Goal: Information Seeking & Learning: Learn about a topic

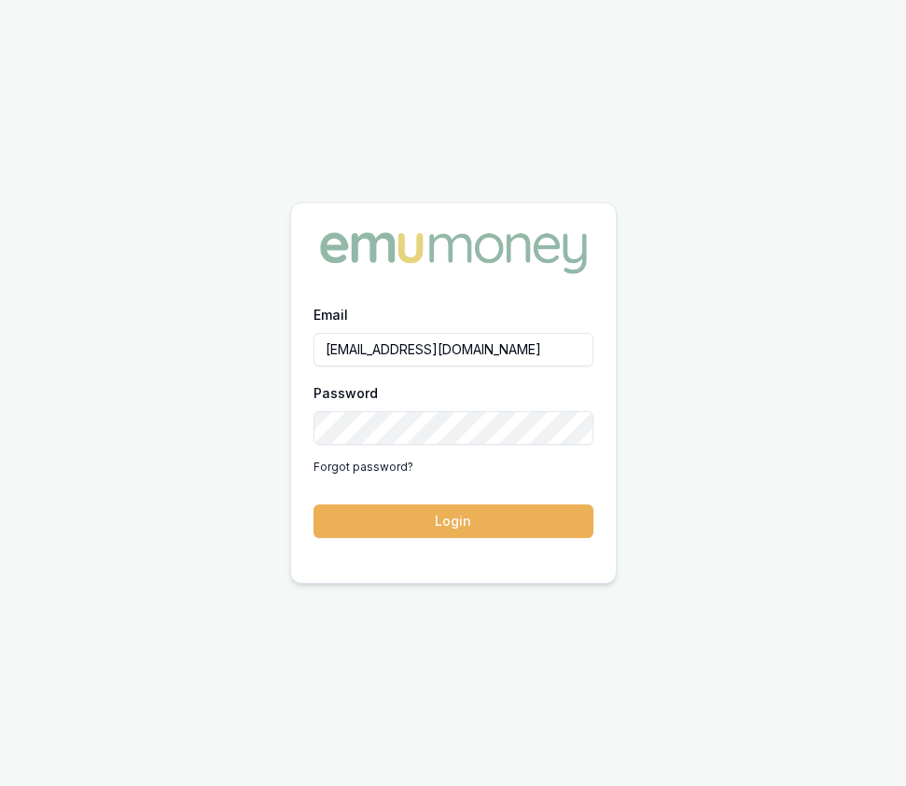
drag, startPoint x: 465, startPoint y: 523, endPoint x: 438, endPoint y: 522, distance: 27.1
click at [465, 523] on button "Login" at bounding box center [453, 522] width 280 height 34
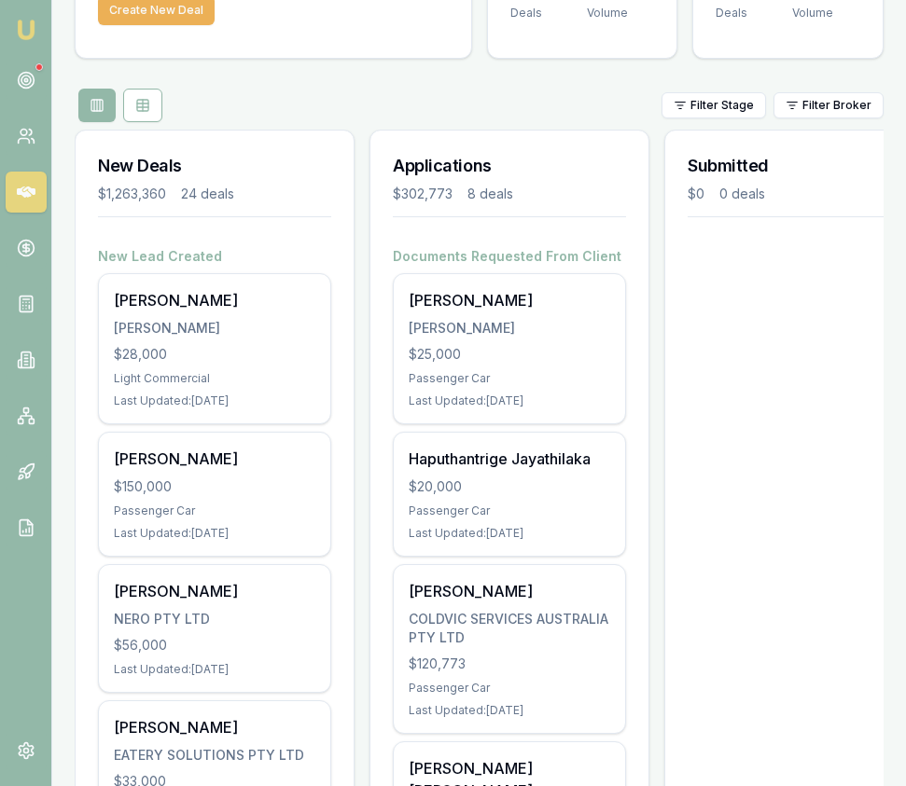
scroll to position [174, 0]
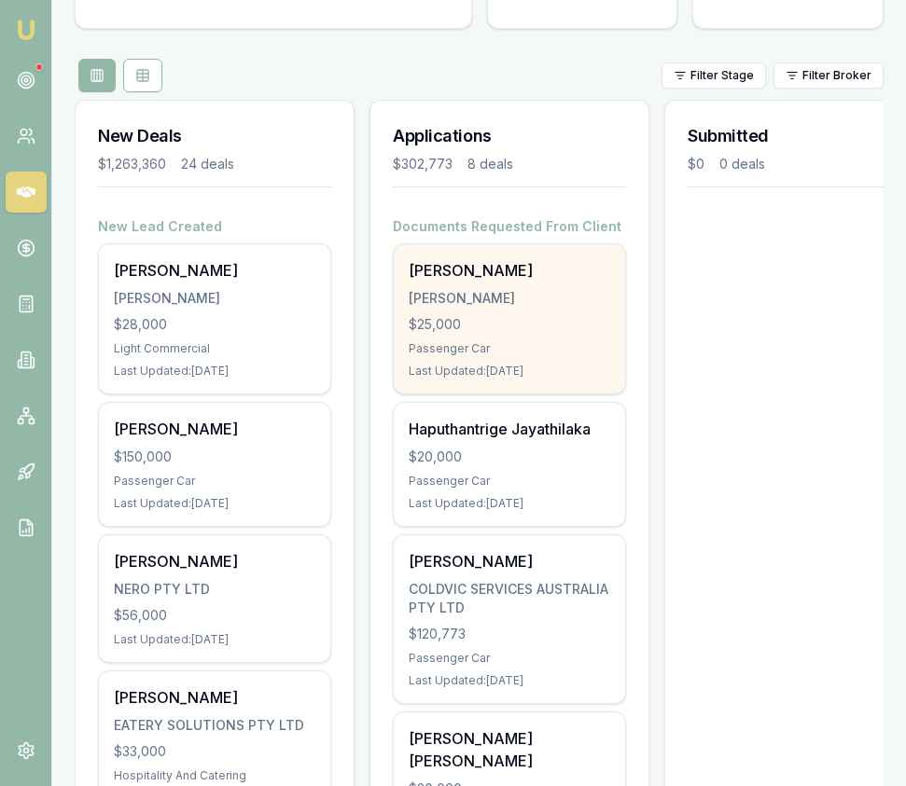
click at [515, 303] on div "[PERSON_NAME]" at bounding box center [509, 298] width 201 height 19
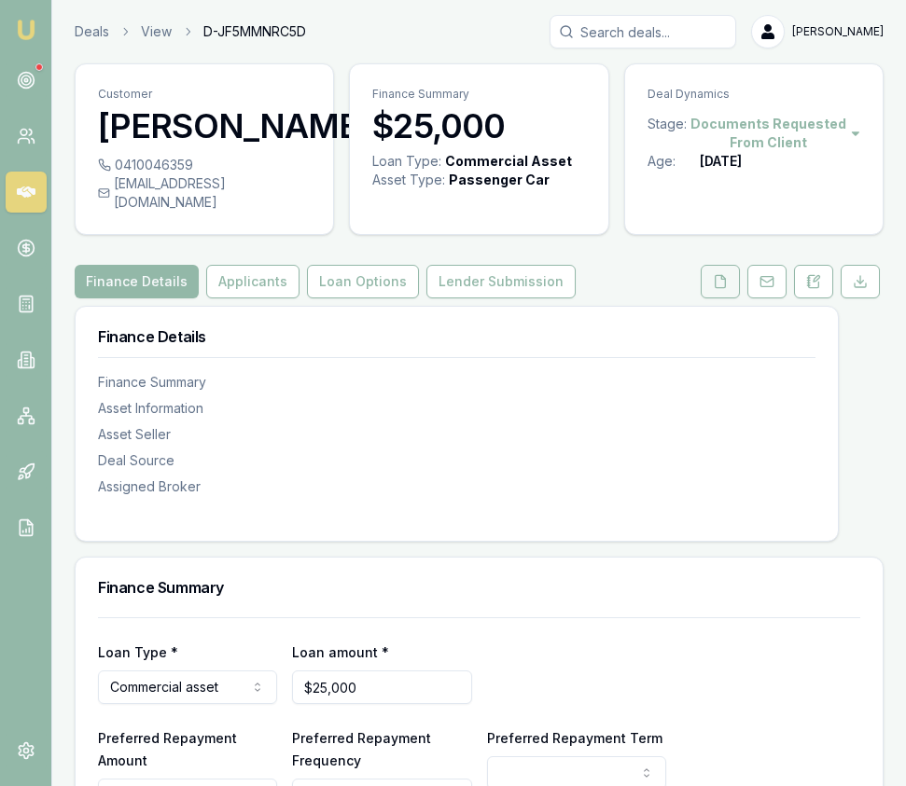
click at [713, 289] on icon at bounding box center [720, 281] width 15 height 15
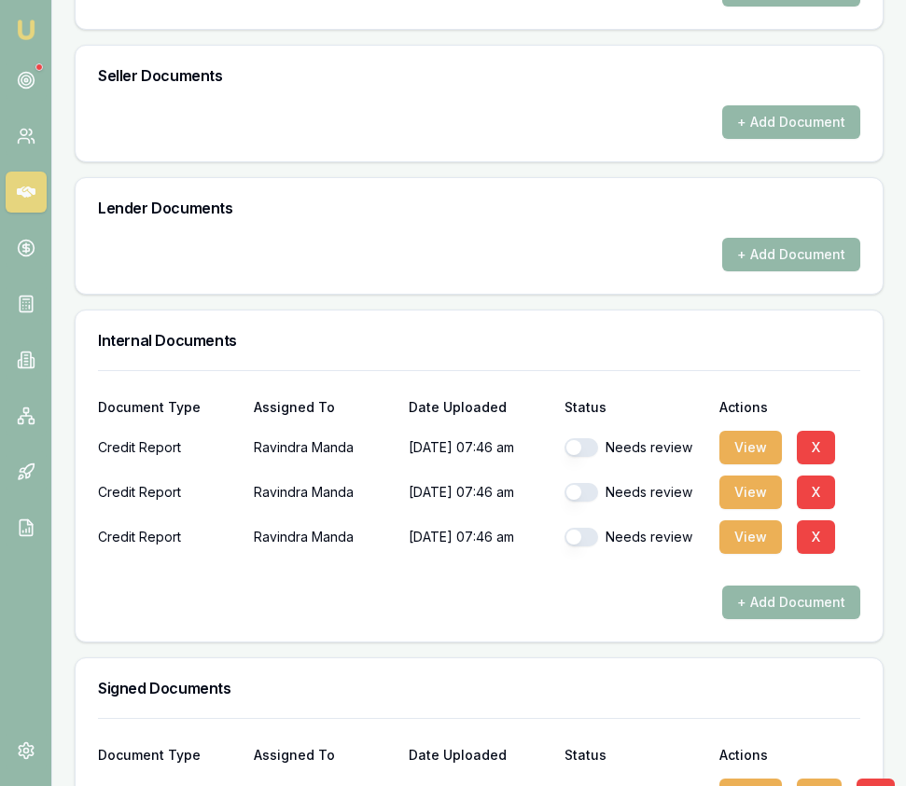
scroll to position [1108, 0]
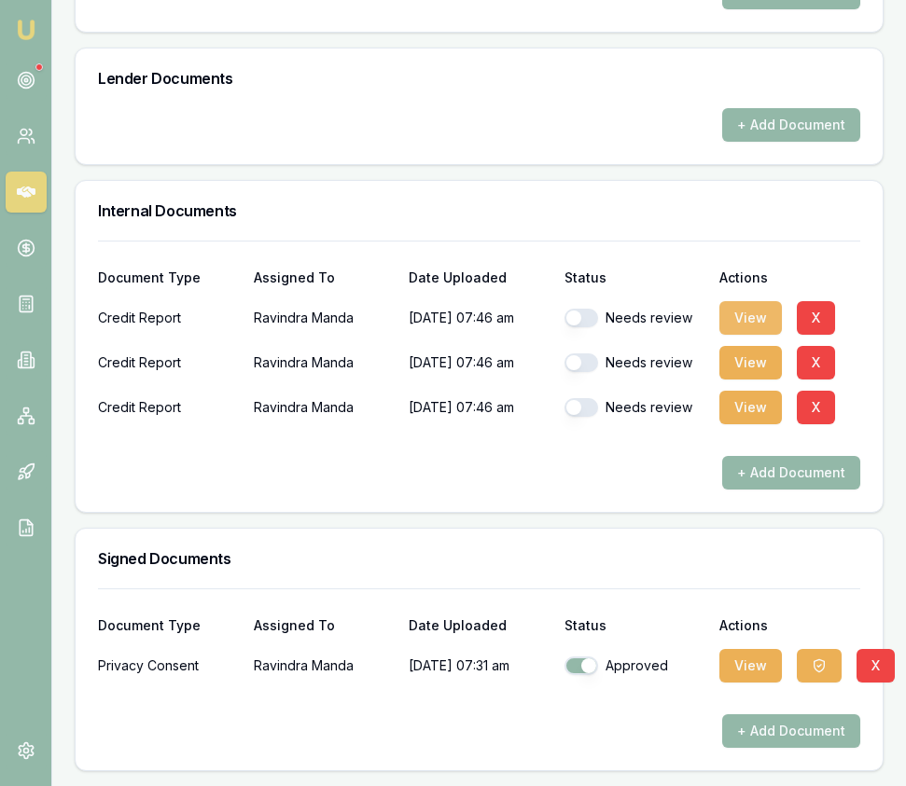
click at [744, 320] on button "View" at bounding box center [750, 318] width 62 height 34
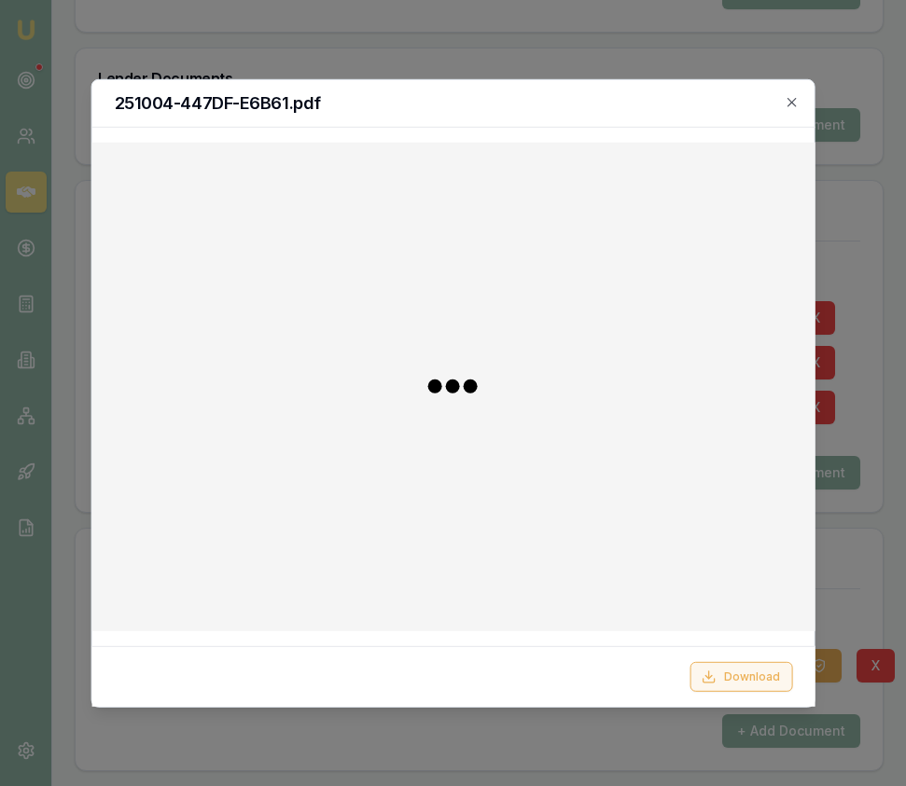
click at [732, 672] on button "Download" at bounding box center [740, 677] width 103 height 30
click at [504, 37] on div at bounding box center [453, 393] width 906 height 786
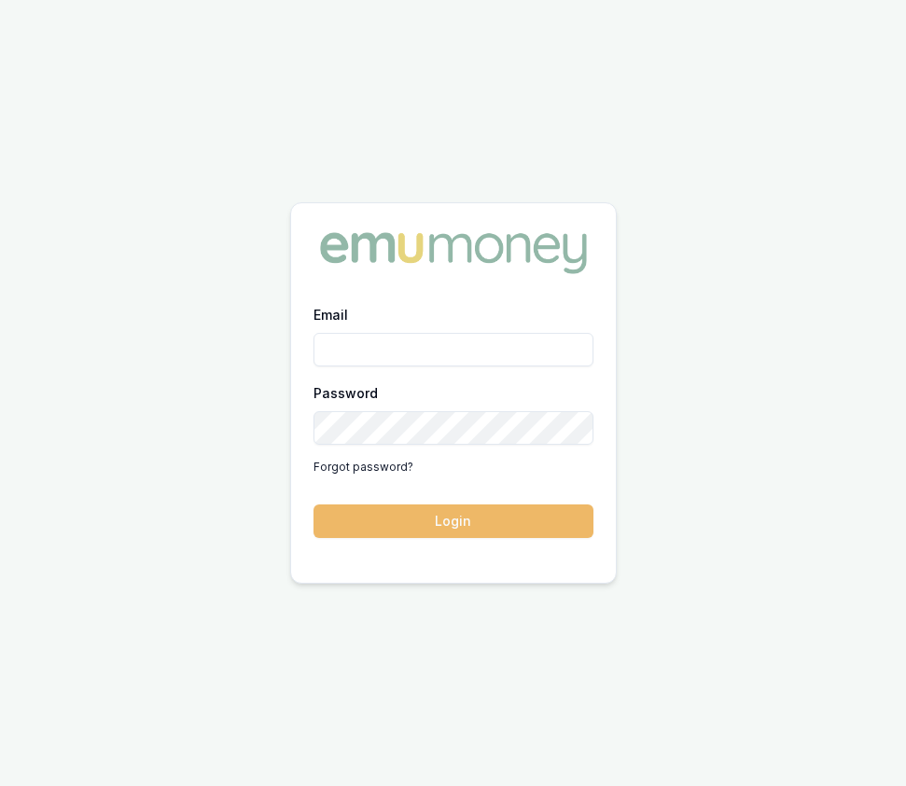
type input "[EMAIL_ADDRESS][DOMAIN_NAME]"
click at [371, 517] on button "Login" at bounding box center [453, 522] width 280 height 34
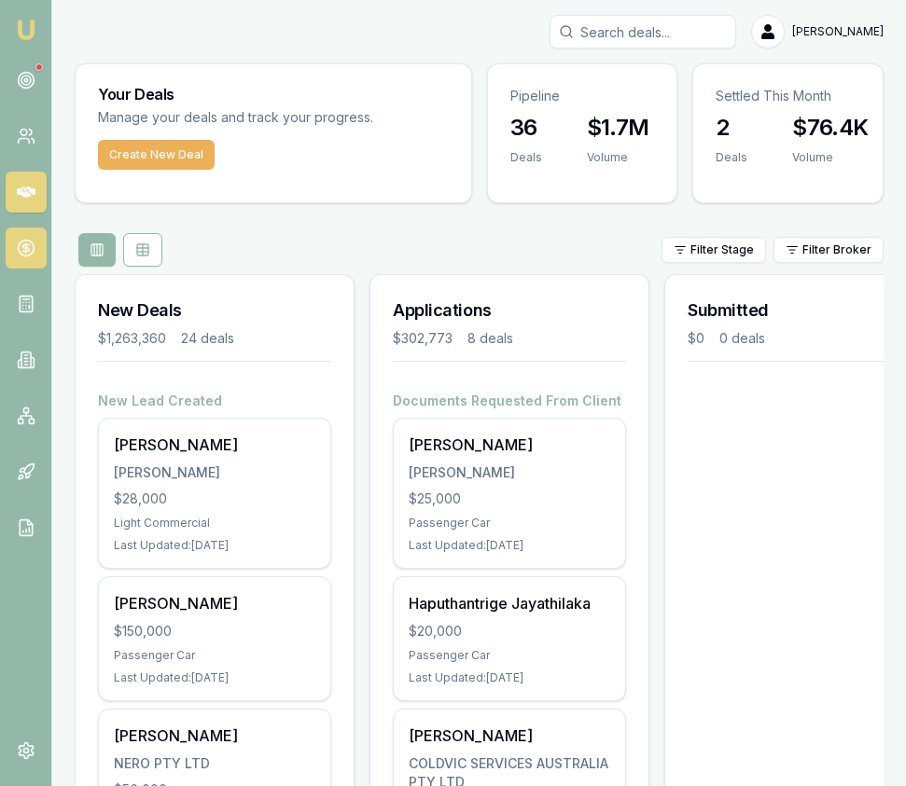
click at [21, 247] on icon at bounding box center [26, 248] width 19 height 19
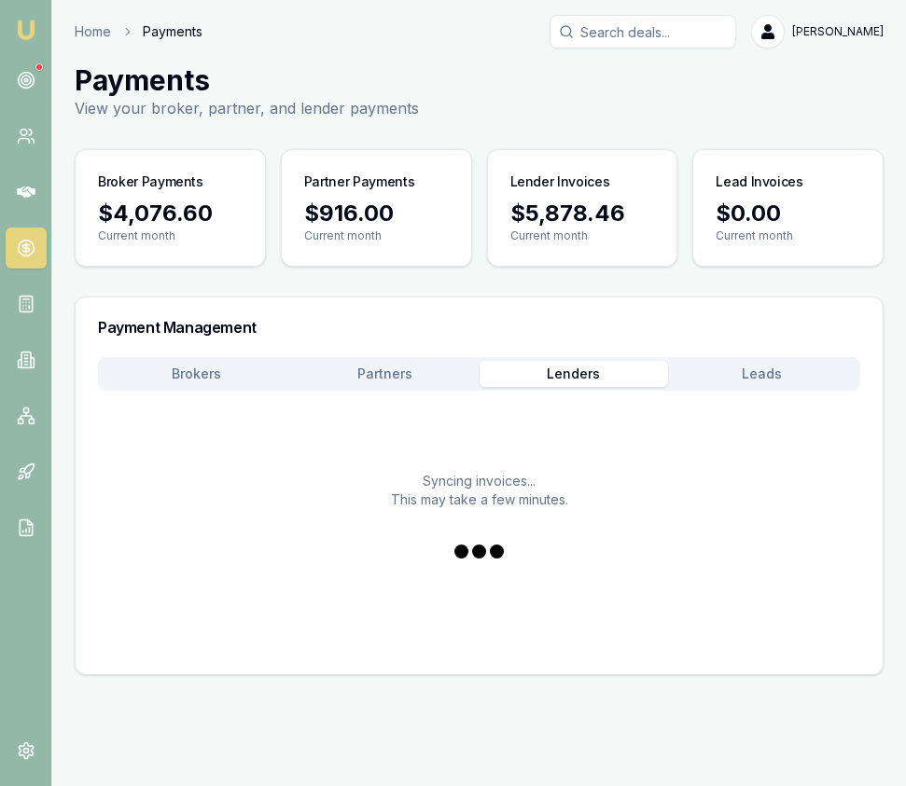
click at [572, 383] on button "Lenders" at bounding box center [573, 374] width 188 height 26
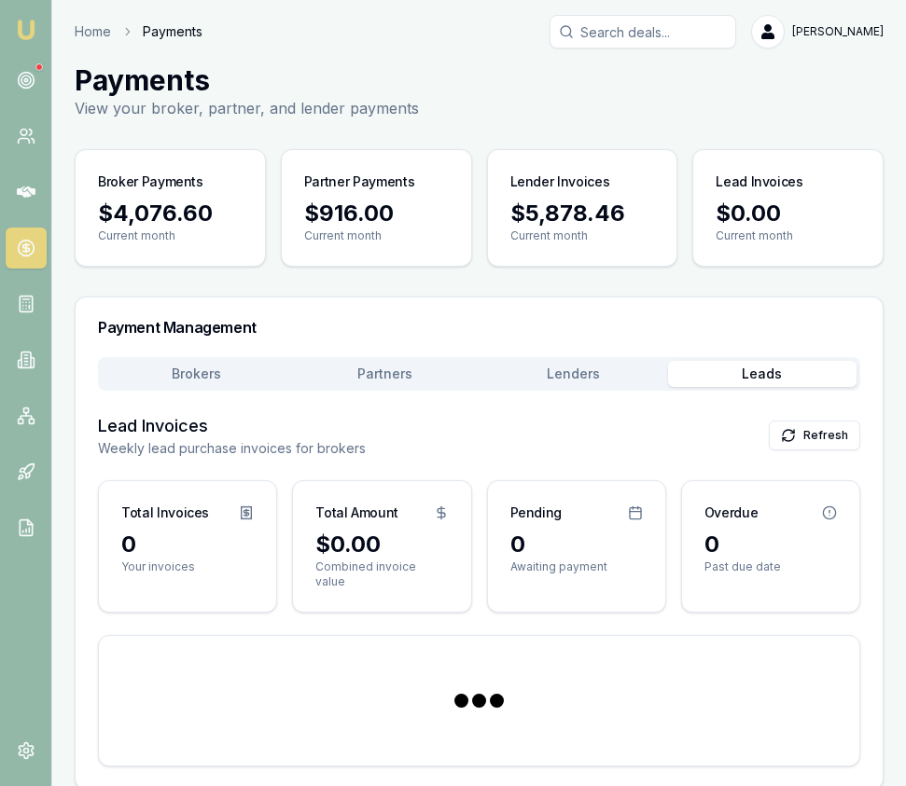
click at [757, 370] on button "Leads" at bounding box center [762, 374] width 188 height 26
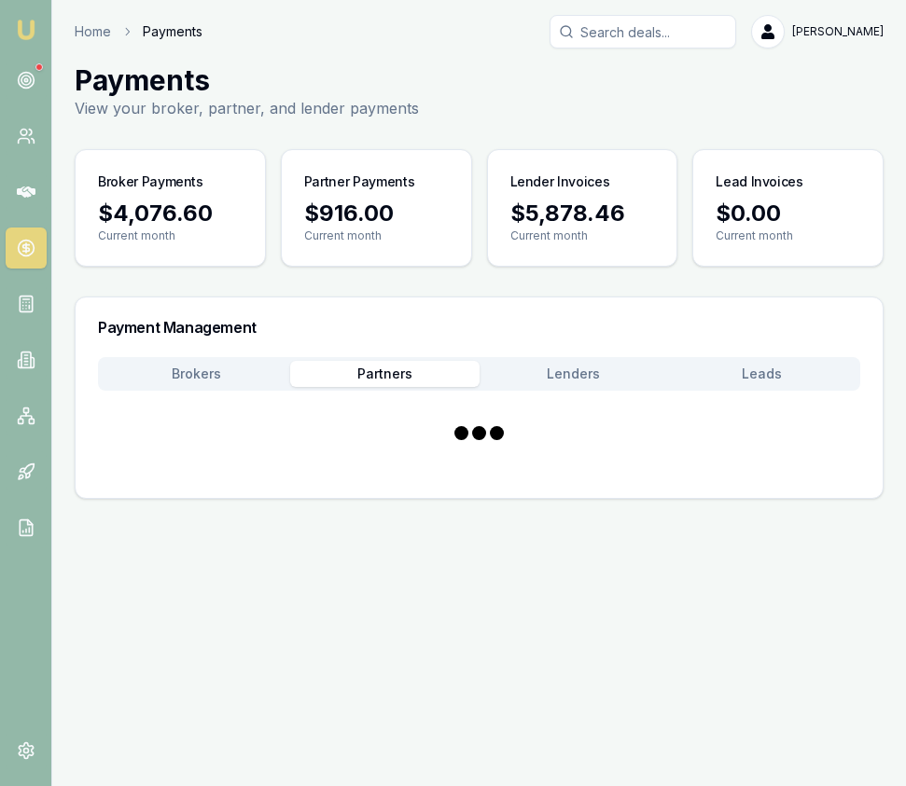
click at [373, 292] on main "Payments View your broker, partner, and lender payments Broker Payments $4,076.…" at bounding box center [479, 281] width 854 height 436
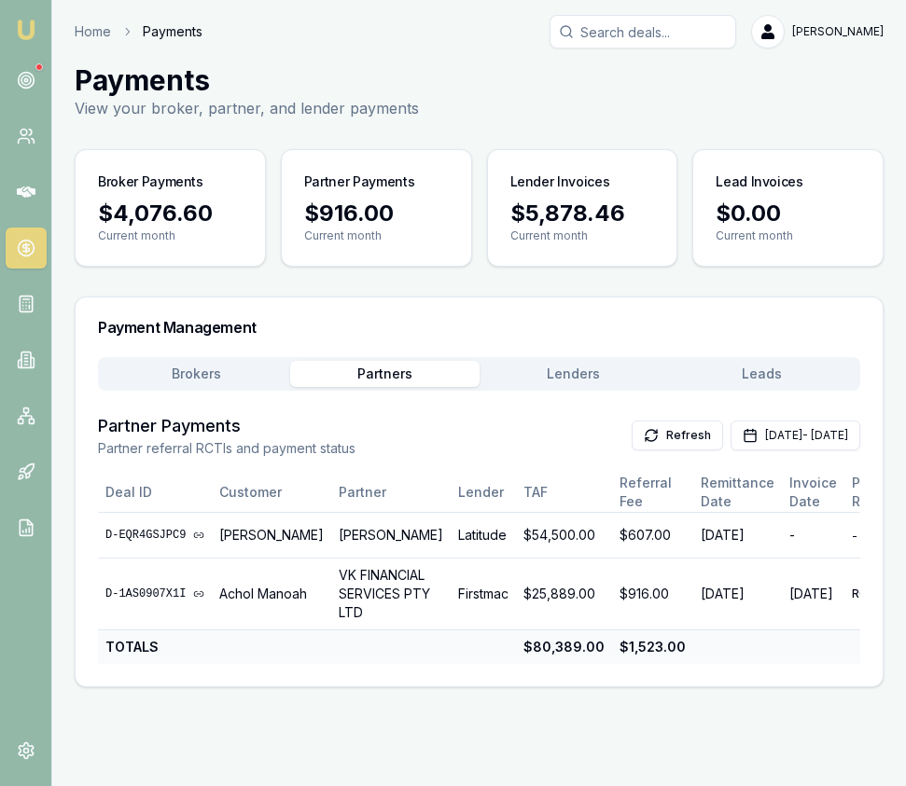
click at [171, 374] on button "Brokers" at bounding box center [196, 374] width 188 height 26
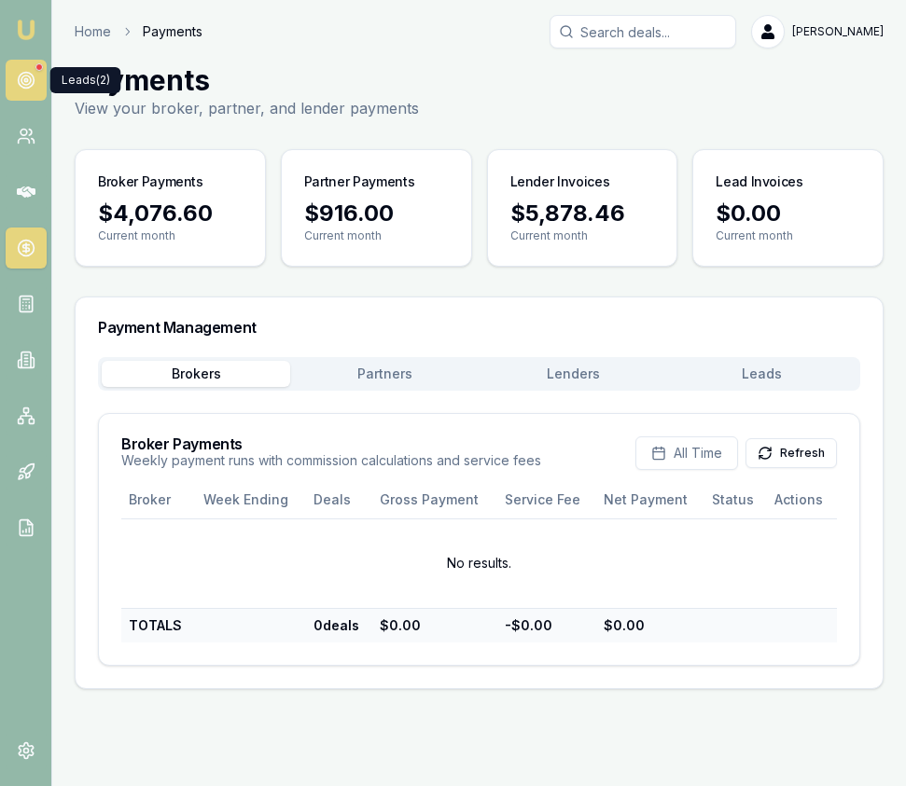
click at [33, 81] on circle at bounding box center [26, 81] width 16 height 16
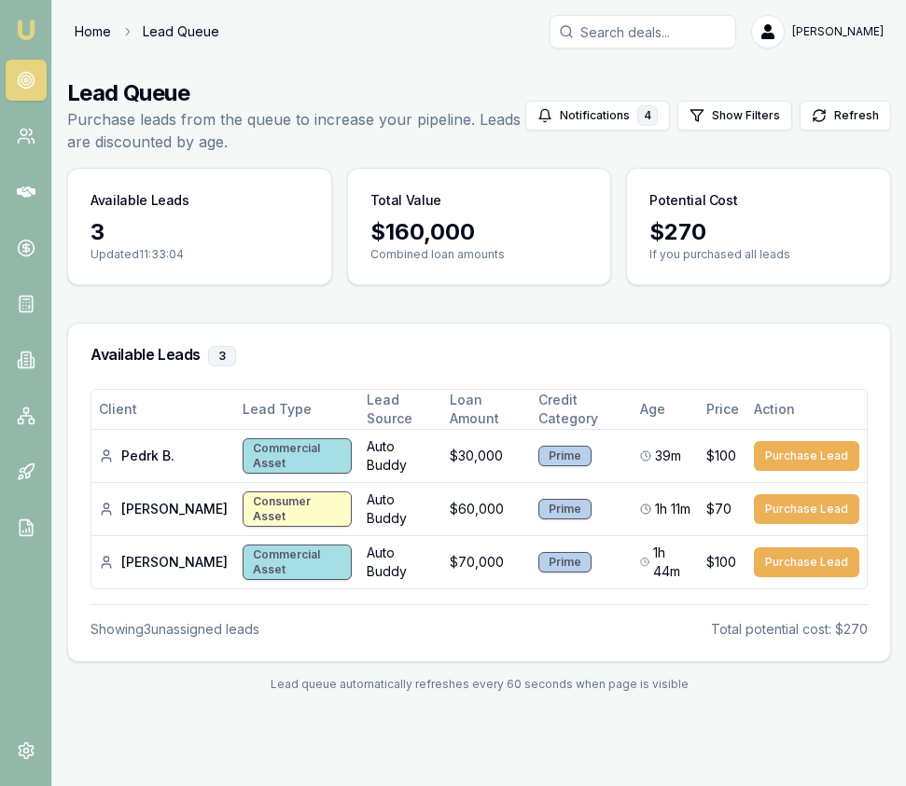
click at [97, 30] on link "Home" at bounding box center [93, 31] width 36 height 19
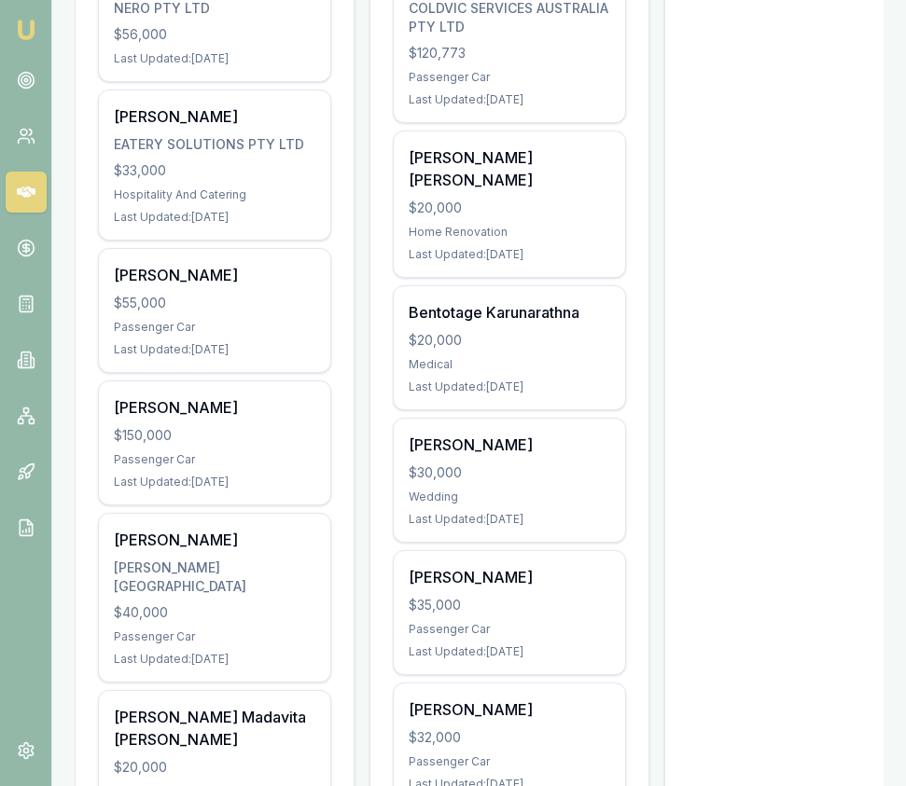
scroll to position [757, 0]
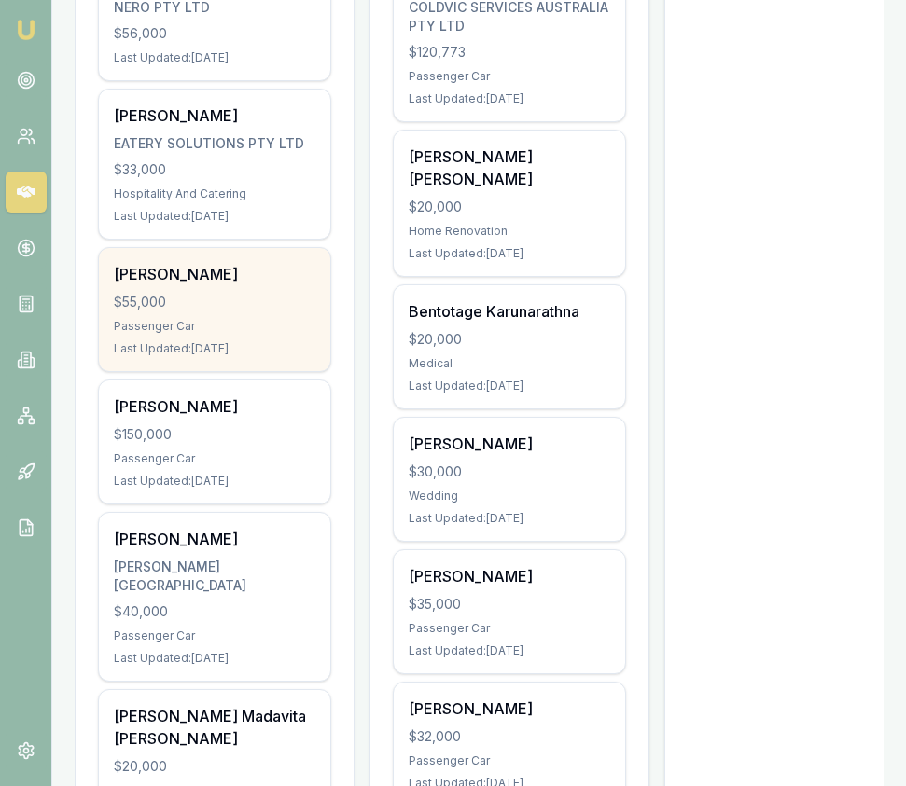
click at [177, 288] on div "Khairul Bashar $55,000 Passenger Car Last Updated: 4 days ago" at bounding box center [214, 309] width 231 height 123
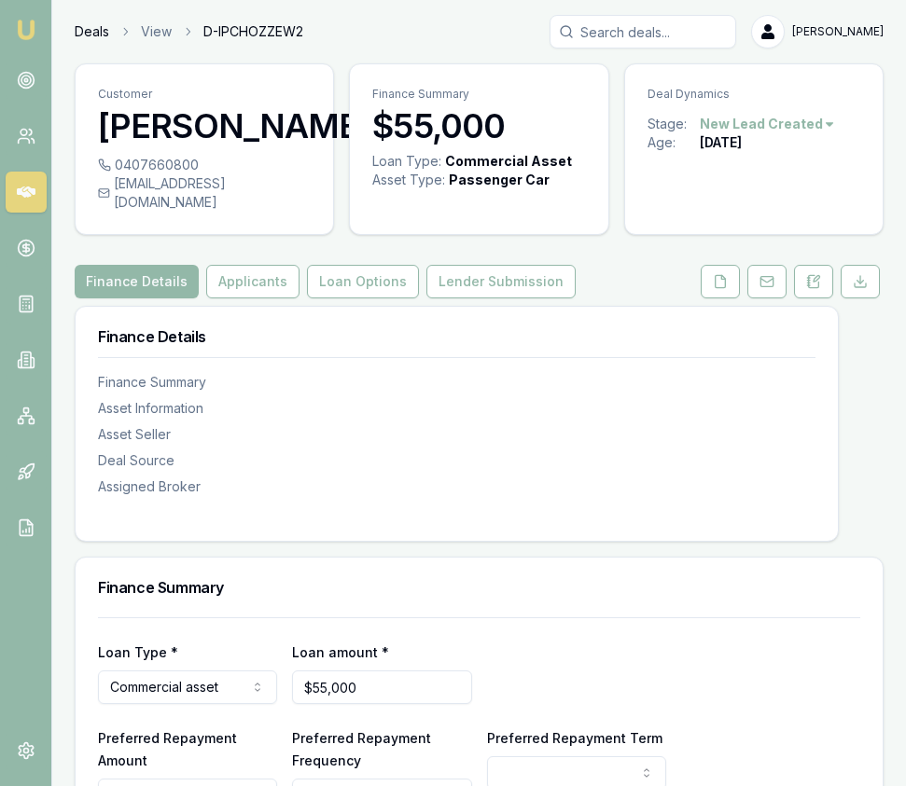
click at [85, 28] on link "Deals" at bounding box center [92, 31] width 35 height 19
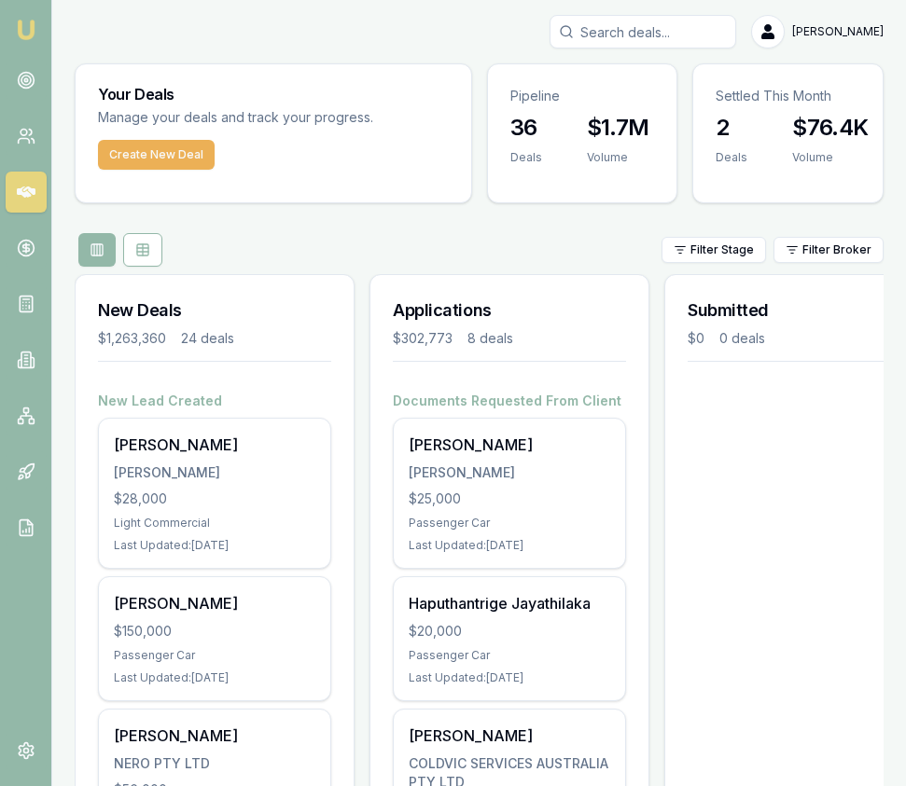
scroll to position [0, 1]
click at [32, 263] on link at bounding box center [26, 248] width 41 height 41
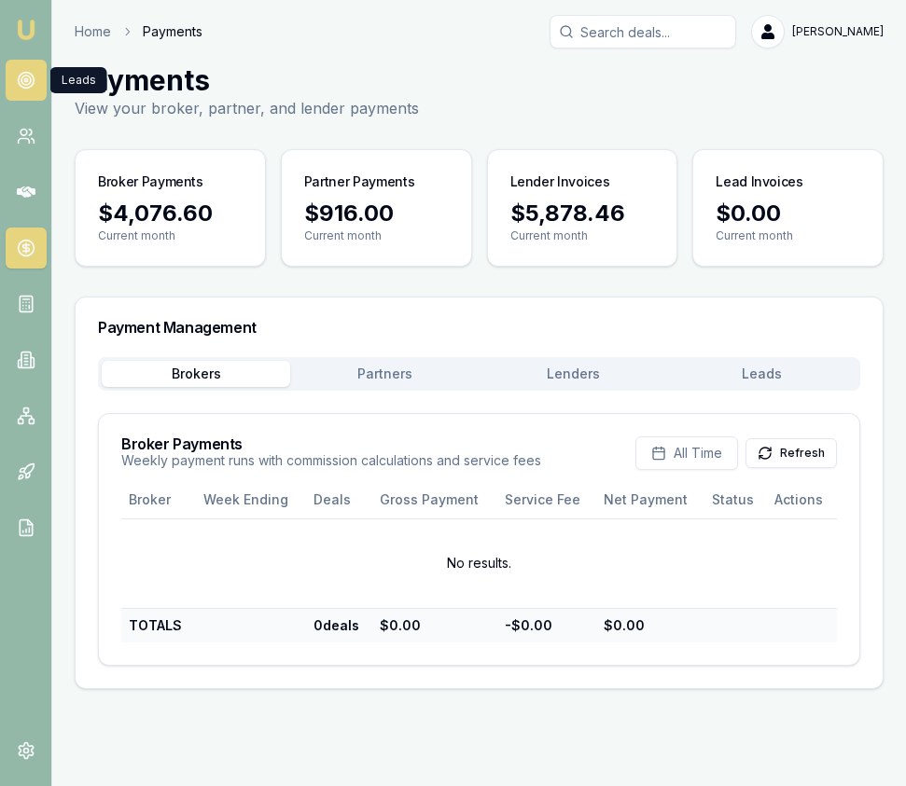
click at [11, 74] on link at bounding box center [26, 80] width 41 height 41
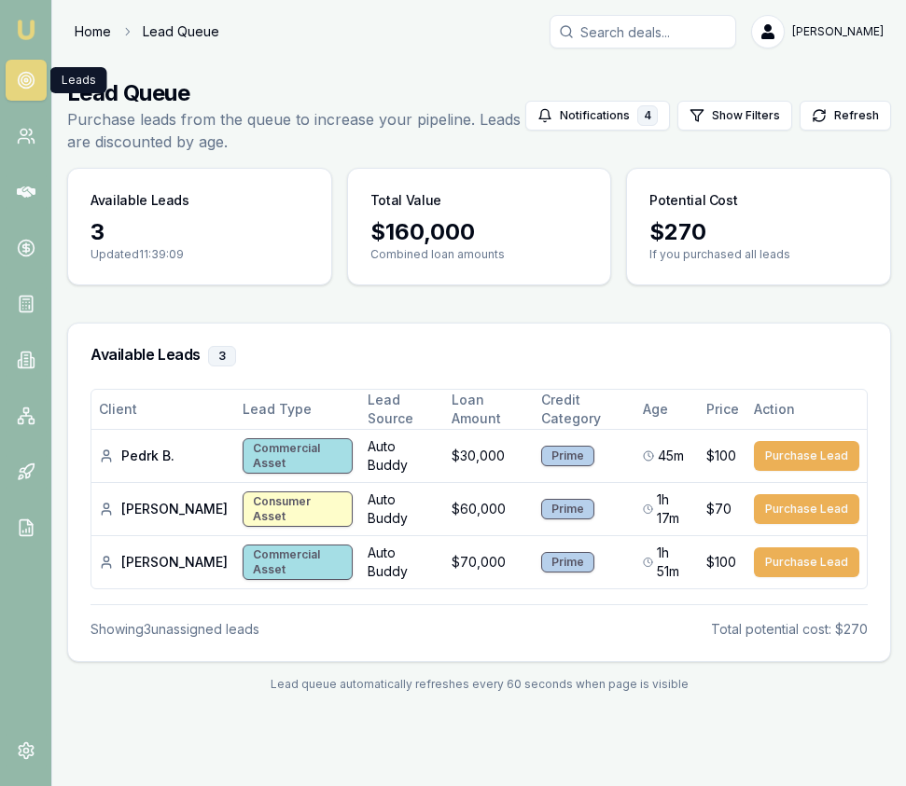
click at [99, 39] on link "Home" at bounding box center [93, 31] width 36 height 19
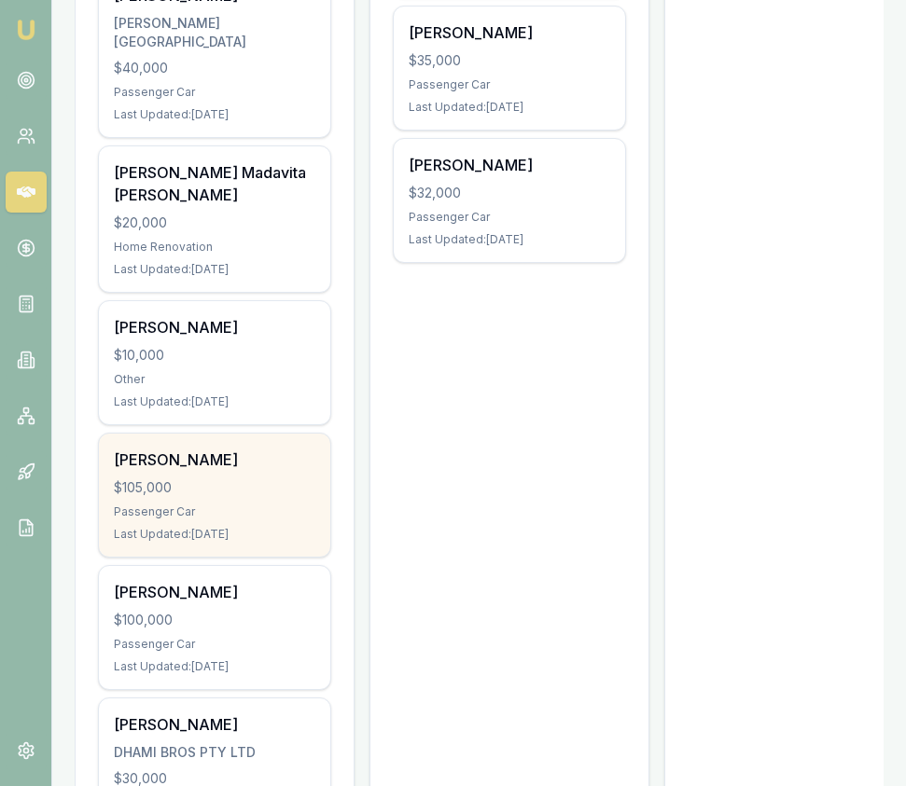
scroll to position [1292, 0]
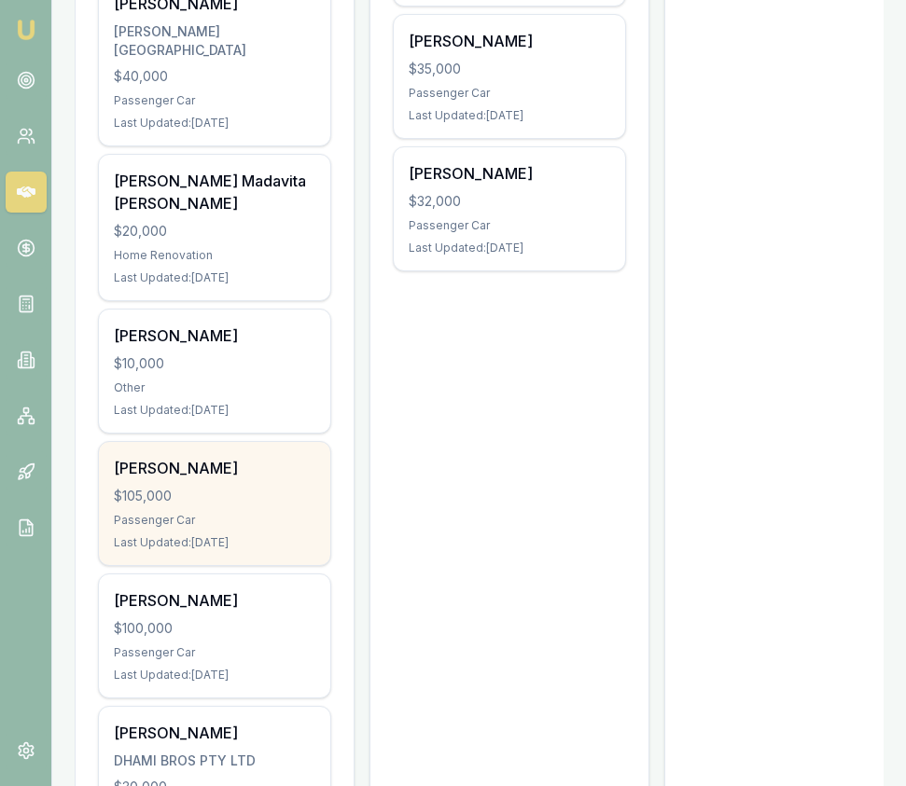
click at [171, 458] on div "[PERSON_NAME]" at bounding box center [214, 468] width 201 height 22
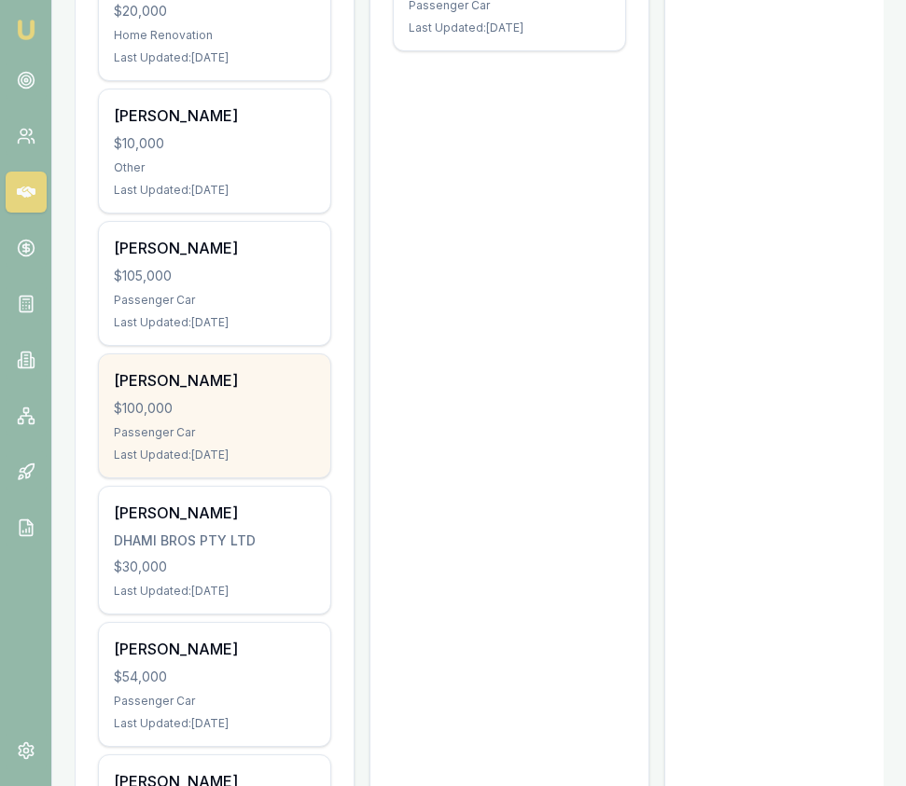
scroll to position [1521, 0]
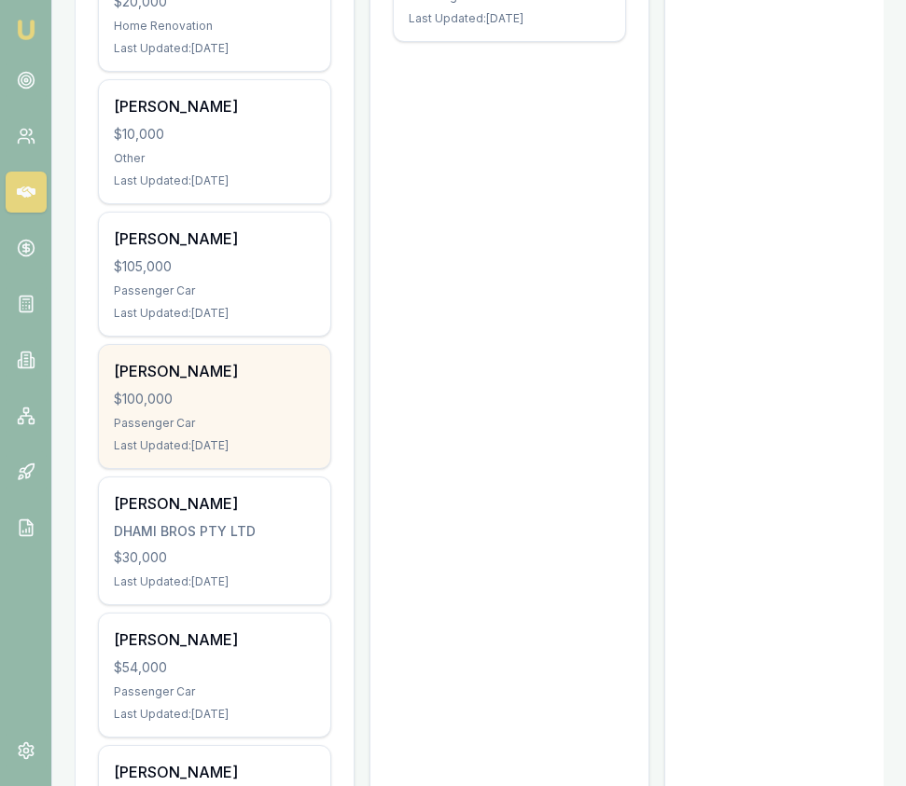
click at [208, 416] on div "Passenger Car" at bounding box center [214, 423] width 201 height 15
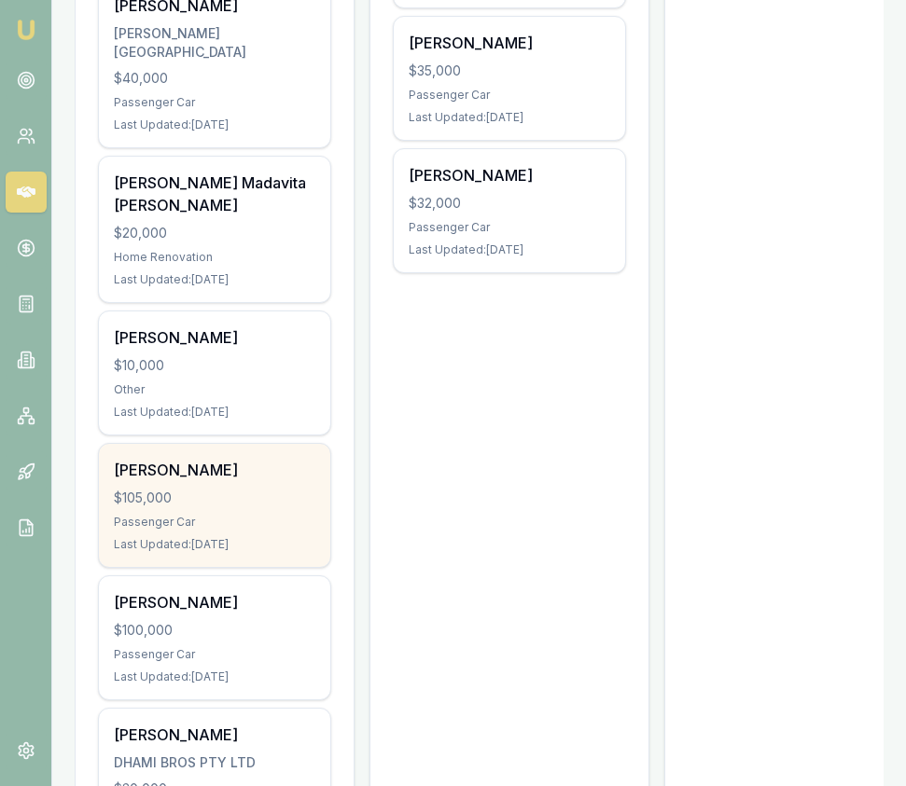
scroll to position [1295, 0]
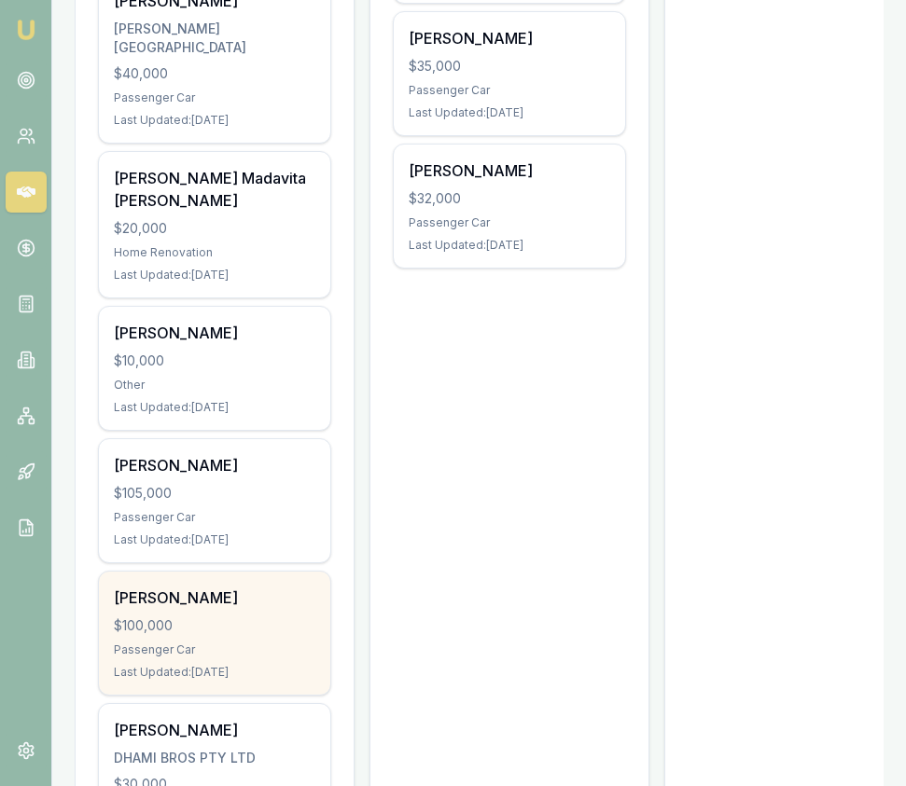
click at [272, 587] on div "[PERSON_NAME]" at bounding box center [214, 598] width 201 height 22
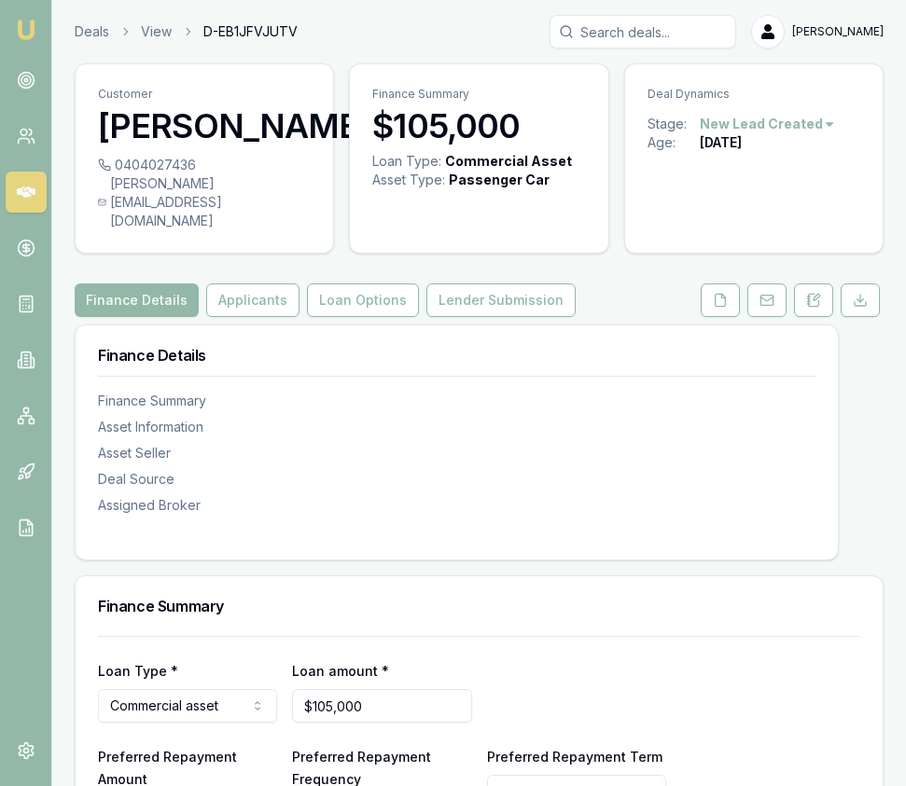
click at [107, 33] on link "Deals" at bounding box center [92, 31] width 35 height 19
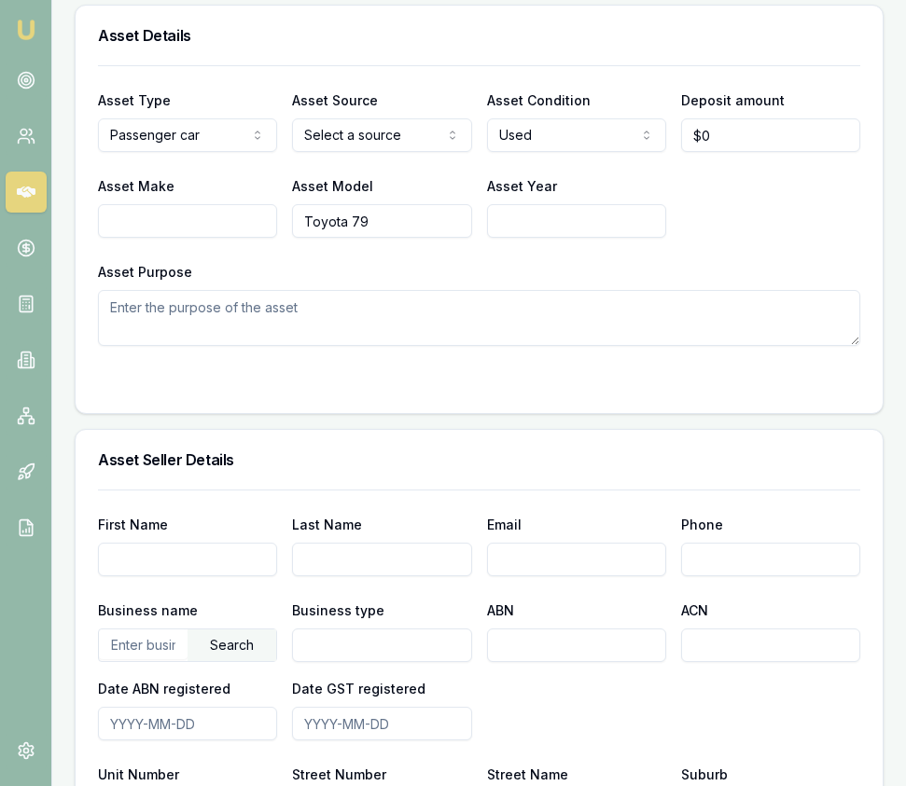
scroll to position [894, 0]
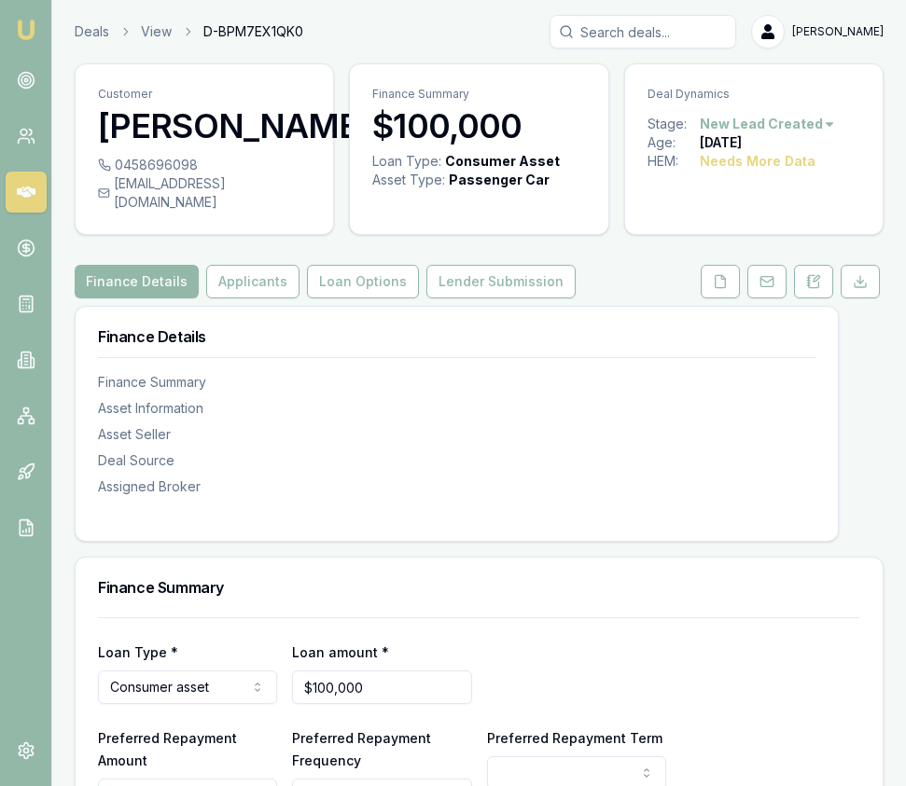
scroll to position [1, 0]
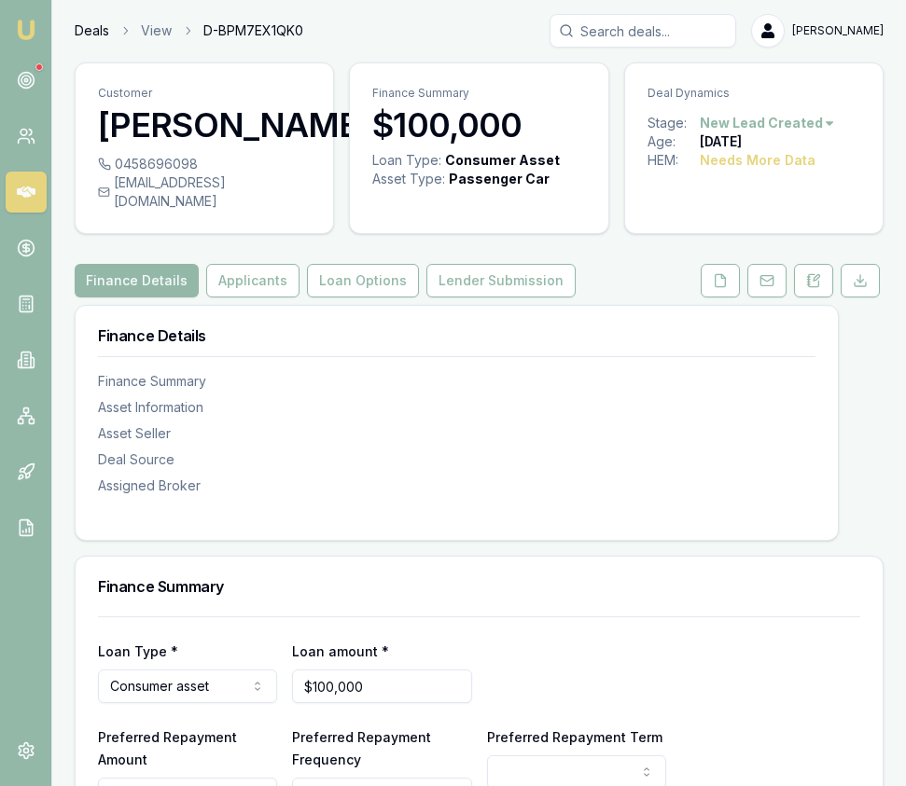
click at [99, 29] on link "Deals" at bounding box center [92, 30] width 35 height 19
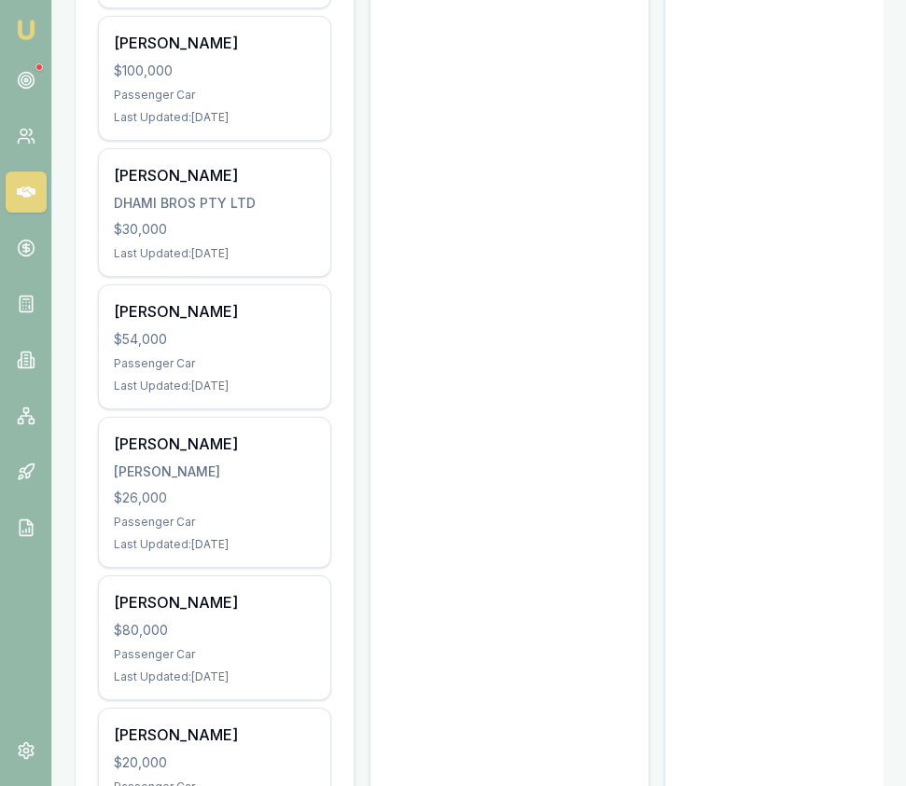
scroll to position [1801, 0]
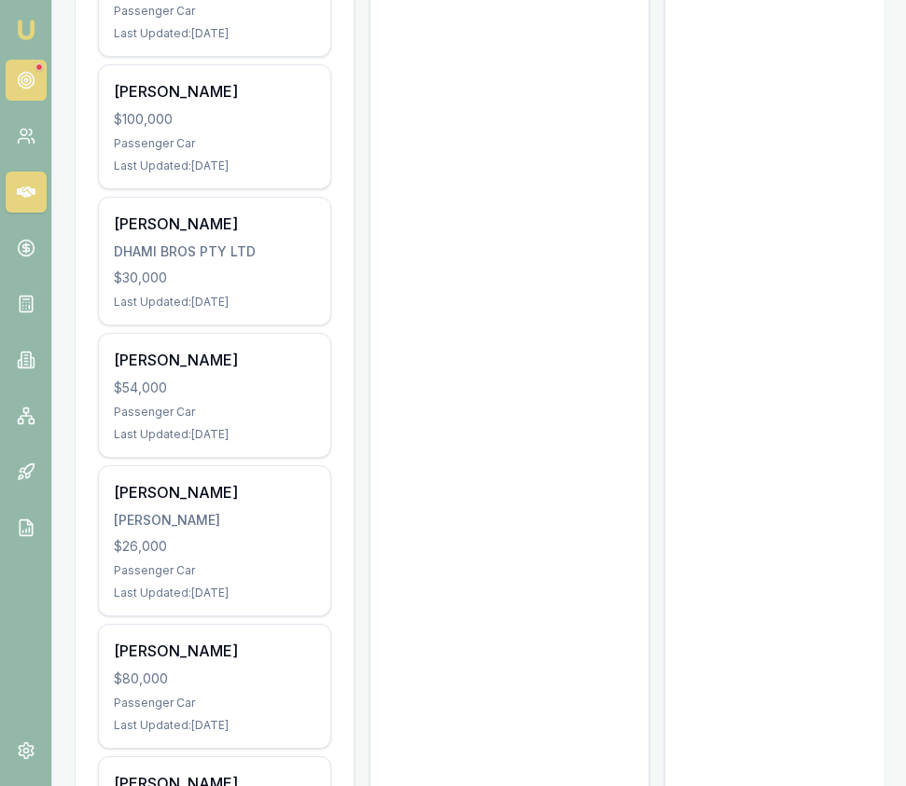
click at [41, 73] on link at bounding box center [26, 80] width 41 height 41
